Goal: Task Accomplishment & Management: Manage account settings

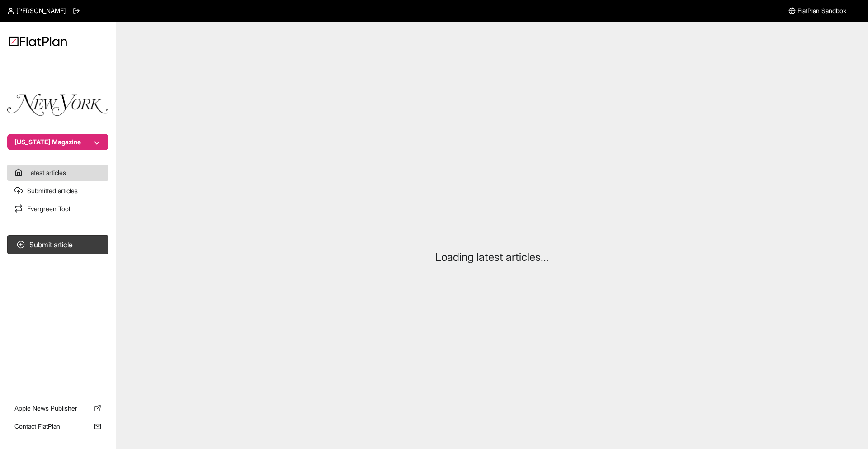
click at [45, 143] on button "New York Magazine" at bounding box center [57, 142] width 101 height 16
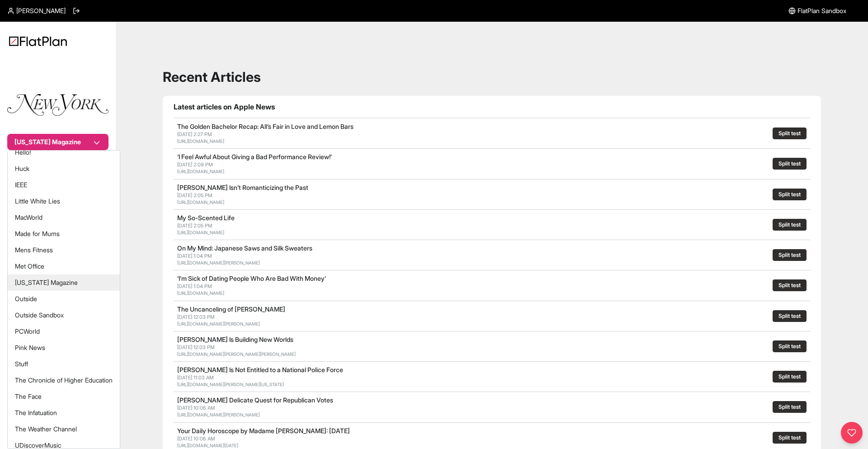
scroll to position [175, 0]
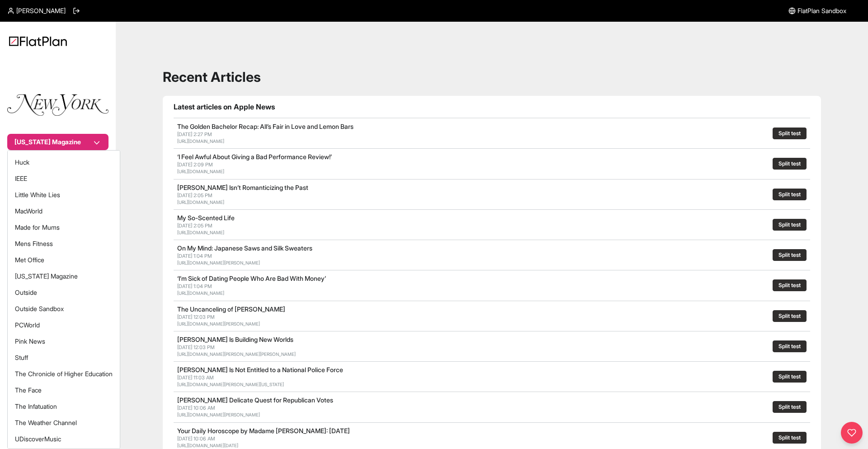
click at [69, 7] on nav "New York Magazine Latest articles Submitted articles Evergreen Tool Submit arti…" at bounding box center [58, 224] width 116 height 449
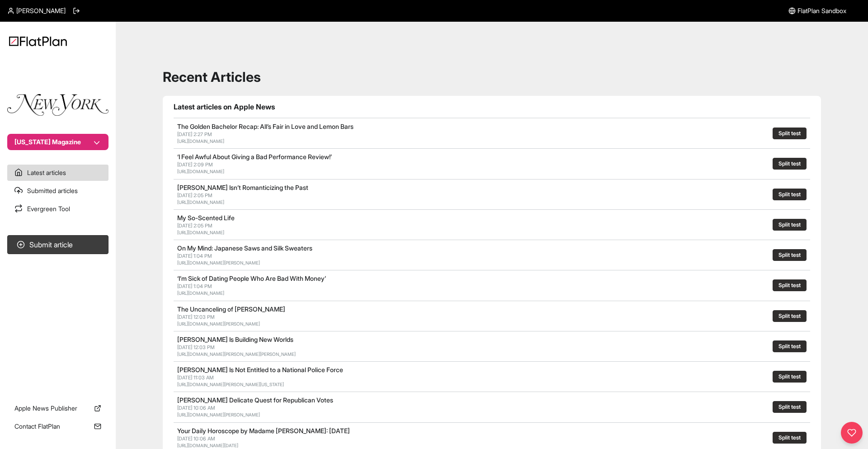
click at [68, 10] on header "Sam Russell FlatPlan Sandbox" at bounding box center [434, 11] width 868 height 22
click at [73, 10] on icon at bounding box center [76, 10] width 7 height 7
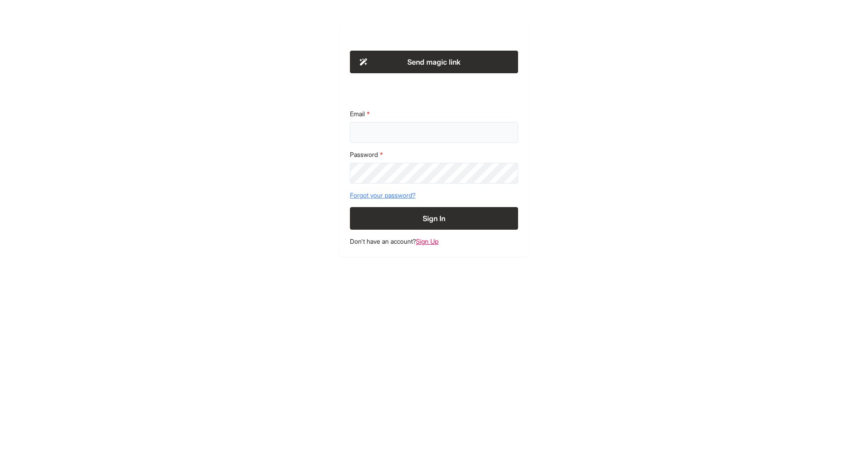
click at [397, 126] on input "Email" at bounding box center [434, 132] width 168 height 21
type input "**********"
click at [447, 207] on button "Sign In" at bounding box center [434, 218] width 168 height 23
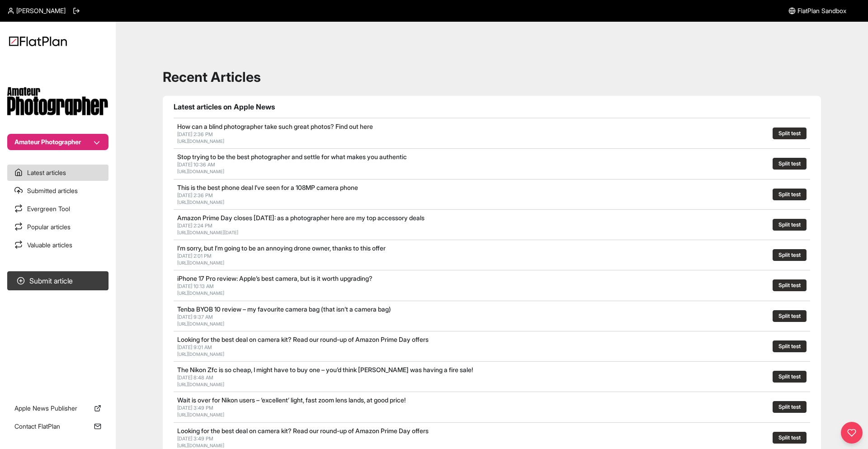
click at [90, 144] on button "Amateur Photographer" at bounding box center [57, 142] width 101 height 16
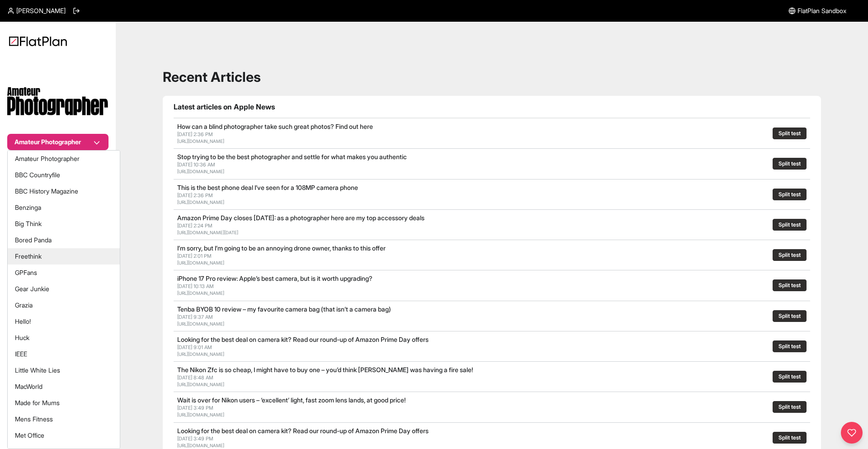
scroll to position [207, 0]
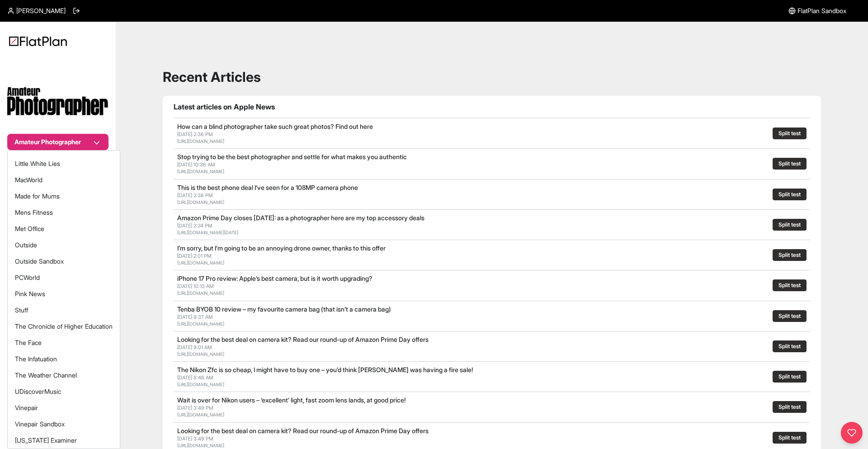
click at [135, 300] on div "Amateur Photographer Latest articles Submitted articles Evergreen Tool Popular …" at bounding box center [434, 409] width 868 height 774
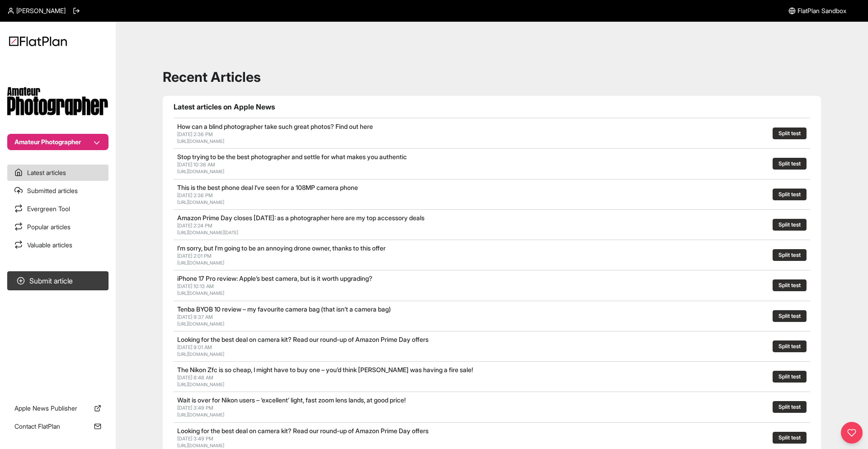
click at [62, 144] on button "Amateur Photographer" at bounding box center [57, 142] width 101 height 16
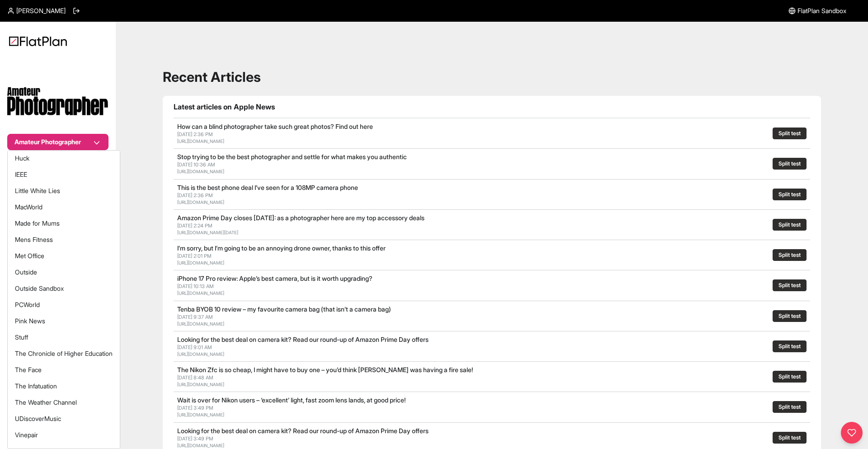
scroll to position [194, 0]
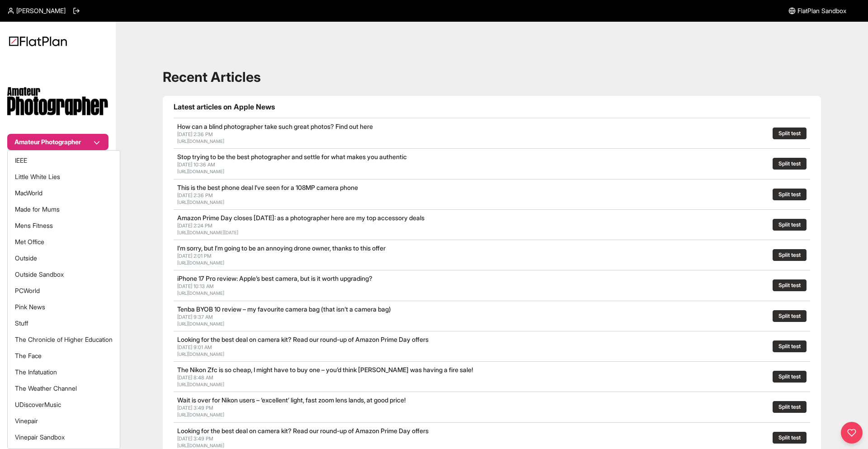
click at [39, 5] on nav "Amateur Photographer Latest articles Submitted articles Evergreen Tool Popular …" at bounding box center [58, 224] width 116 height 449
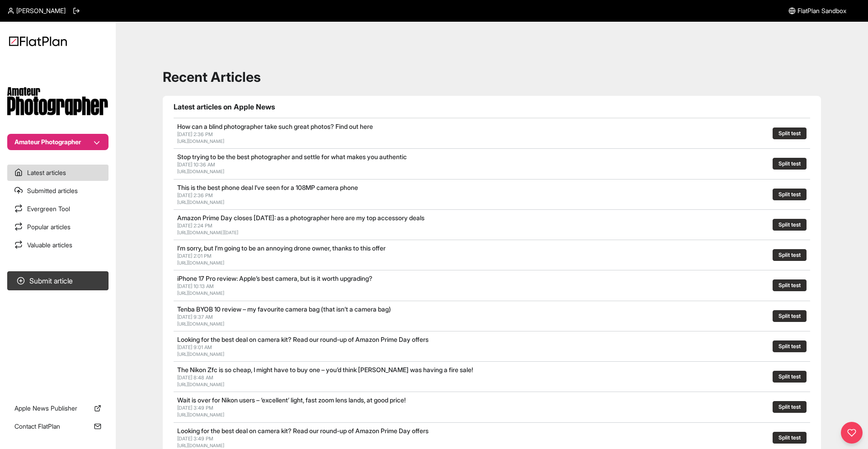
click at [39, 15] on div "[PERSON_NAME]" at bounding box center [43, 11] width 73 height 22
click at [74, 14] on icon at bounding box center [75, 10] width 2 height 5
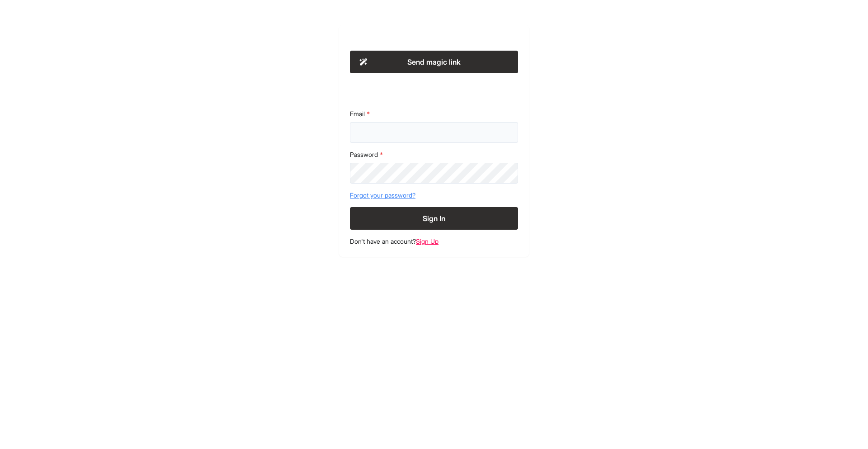
click at [393, 135] on input "Email" at bounding box center [434, 132] width 168 height 21
type input "**********"
click at [454, 214] on button "Sign In" at bounding box center [434, 218] width 168 height 23
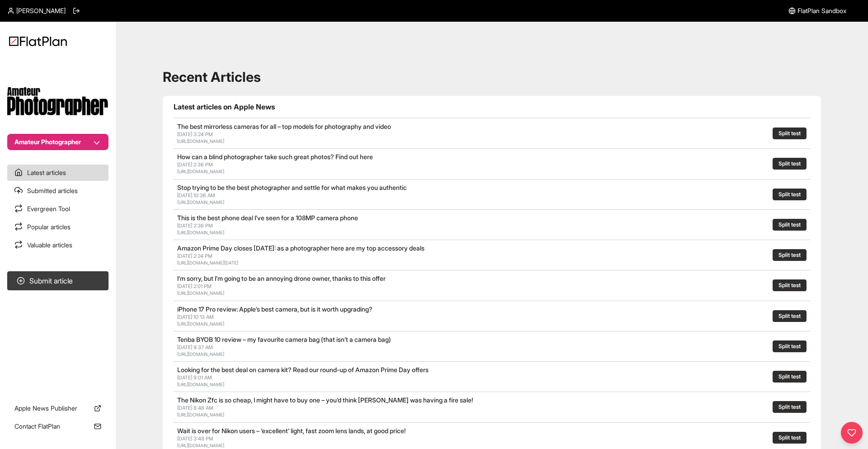
click at [71, 135] on button "Amateur Photographer" at bounding box center [57, 142] width 101 height 16
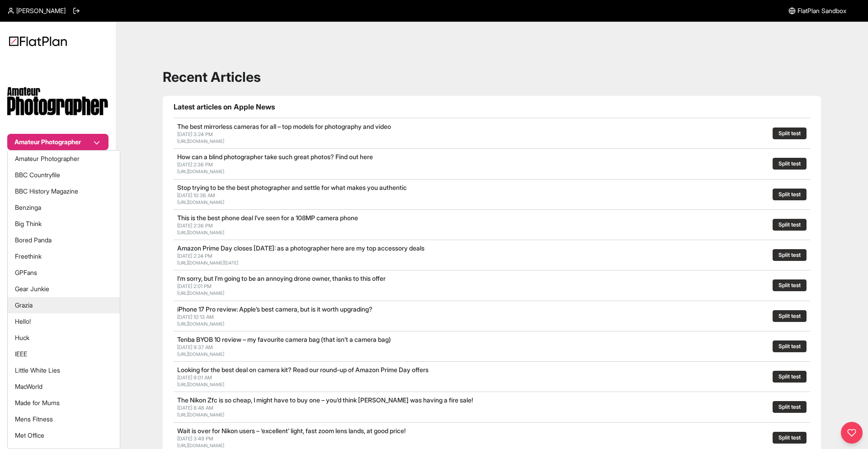
scroll to position [223, 0]
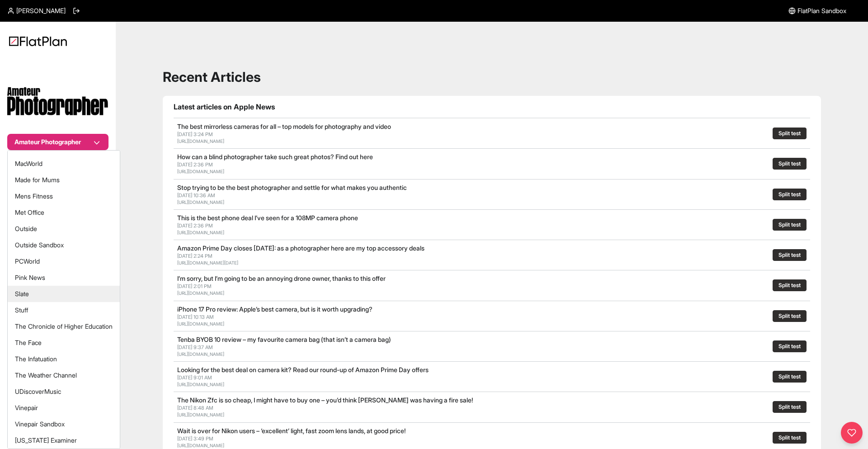
click at [85, 299] on button "Slate" at bounding box center [64, 294] width 112 height 16
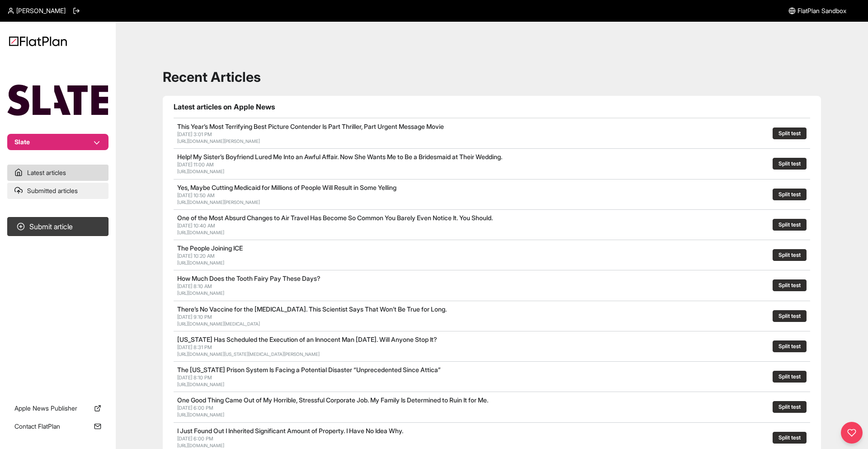
click at [95, 192] on link "Submitted articles" at bounding box center [57, 191] width 101 height 16
